Goal: Information Seeking & Learning: Learn about a topic

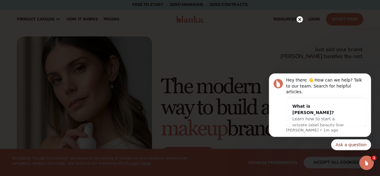
click at [299, 19] on icon at bounding box center [299, 19] width 3 height 3
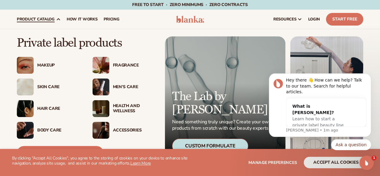
click at [107, 62] on img at bounding box center [100, 65] width 17 height 17
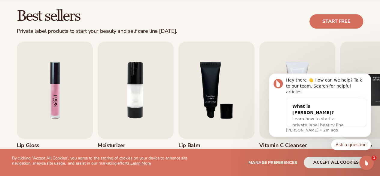
click at [53, 93] on img "1 / 9" at bounding box center [55, 89] width 76 height 97
click at [62, 97] on img "1 / 9" at bounding box center [55, 89] width 76 height 97
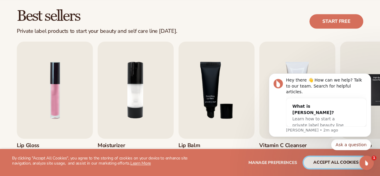
click at [331, 167] on button "accept all cookies" at bounding box center [336, 161] width 64 height 11
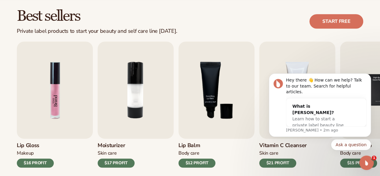
click at [60, 113] on img "1 / 9" at bounding box center [55, 89] width 76 height 97
click at [56, 157] on div "Lip Gloss Makeup $16 PROFIT" at bounding box center [55, 152] width 76 height 29
click at [30, 147] on h3 "Lip Gloss" at bounding box center [35, 145] width 37 height 7
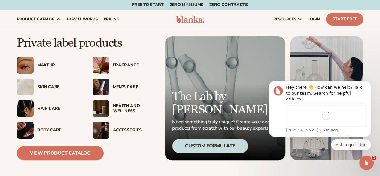
click at [55, 67] on div "Makeup" at bounding box center [58, 65] width 43 height 5
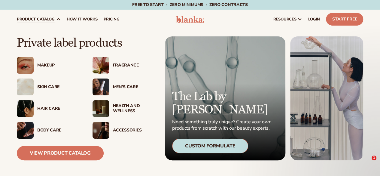
click at [117, 128] on div "Accessories" at bounding box center [134, 130] width 43 height 5
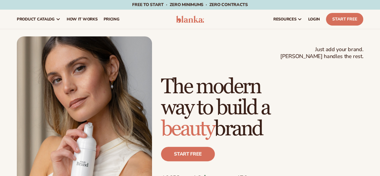
click at [166, 35] on div "Just add your brand. Blanka handles the rest. beauty,[MEDICAL_DATA],wellness,ma…" at bounding box center [190, 121] width 380 height 185
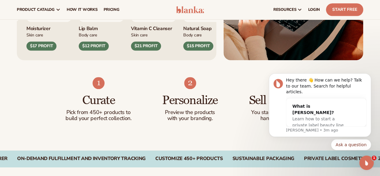
scroll to position [307, 0]
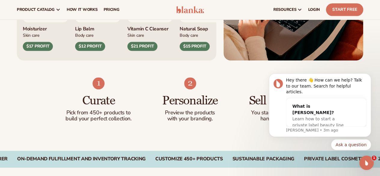
click at [99, 22] on img "3 / 9" at bounding box center [97, -1] width 45 height 45
click at [89, 51] on div "Lip Balm Body Care $12 PROFIT" at bounding box center [97, 36] width 45 height 29
click at [92, 51] on div "$12 PROFIT" at bounding box center [90, 46] width 30 height 9
click at [92, 22] on img "3 / 9" at bounding box center [97, -1] width 45 height 45
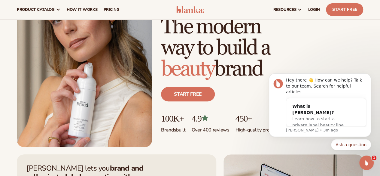
scroll to position [0, 0]
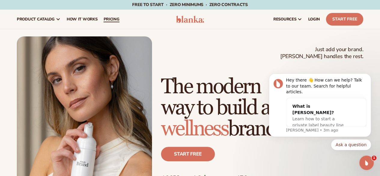
click at [114, 17] on span "pricing" at bounding box center [111, 19] width 16 height 5
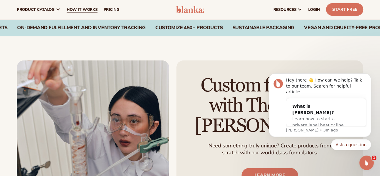
scroll to position [582, 0]
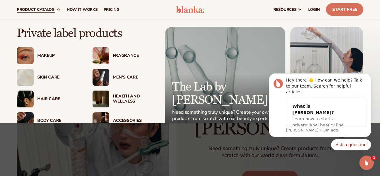
click at [51, 77] on div "Skin Care" at bounding box center [58, 77] width 43 height 5
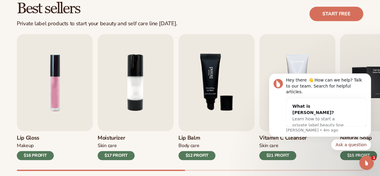
click at [205, 98] on img "3 / 9" at bounding box center [216, 82] width 76 height 97
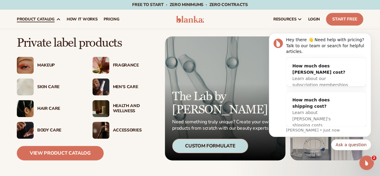
click at [105, 84] on img at bounding box center [100, 86] width 17 height 17
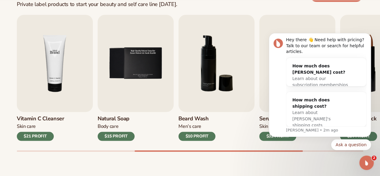
click at [63, 67] on img "4 / 9" at bounding box center [55, 63] width 76 height 97
click at [27, 125] on div "Skin Care" at bounding box center [40, 126] width 47 height 6
click at [29, 131] on div "Vitamin C Cleanser [MEDICAL_DATA] $21 PROFIT" at bounding box center [55, 126] width 76 height 29
click at [30, 134] on div "$21 PROFIT" at bounding box center [35, 135] width 37 height 9
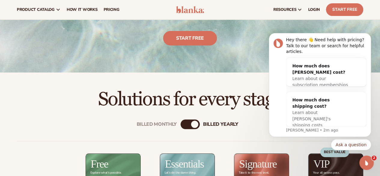
scroll to position [43, 0]
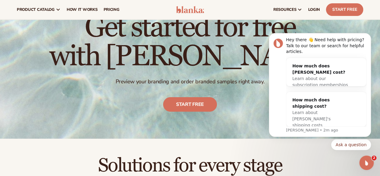
click at [185, 10] on img at bounding box center [190, 9] width 28 height 7
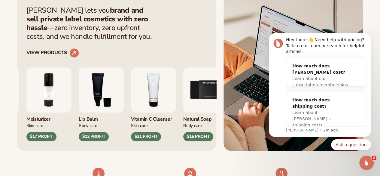
scroll to position [218, 0]
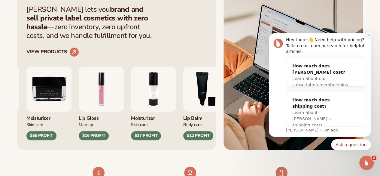
click at [369, 39] on button "Dismiss notification" at bounding box center [369, 35] width 8 height 8
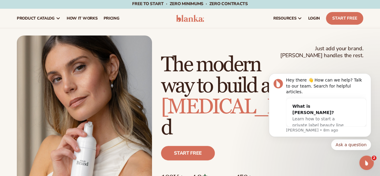
scroll to position [0, 0]
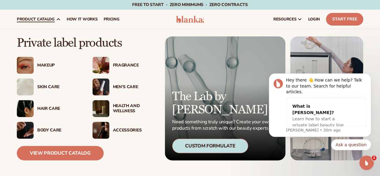
click at [40, 66] on div "Makeup" at bounding box center [58, 65] width 43 height 5
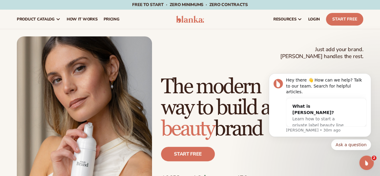
click at [189, 16] on img at bounding box center [190, 19] width 28 height 7
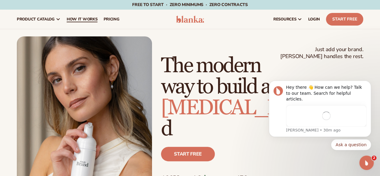
click at [88, 21] on span "How It Works" at bounding box center [82, 19] width 31 height 5
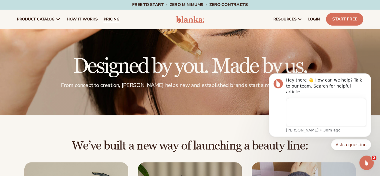
scroll to position [0, 0]
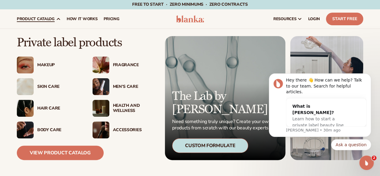
click at [55, 62] on div "Makeup" at bounding box center [58, 64] width 43 height 5
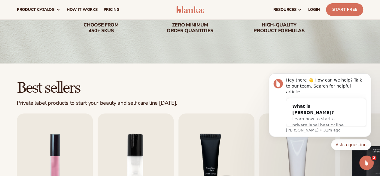
scroll to position [20, 0]
